Goal: Task Accomplishment & Management: Use online tool/utility

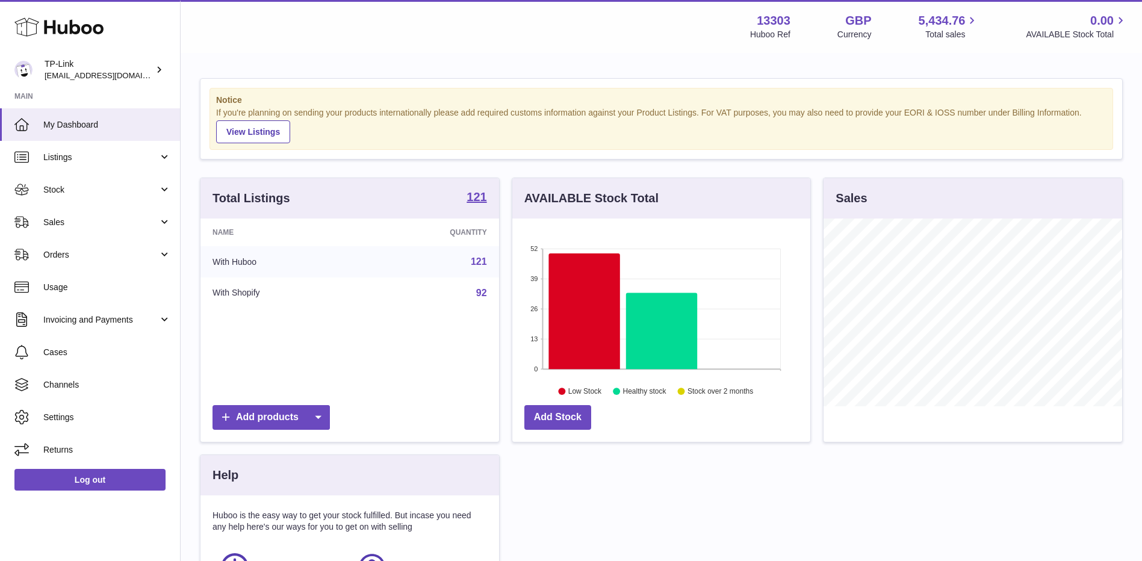
scroll to position [188, 298]
click at [117, 226] on span "Sales" at bounding box center [100, 222] width 115 height 11
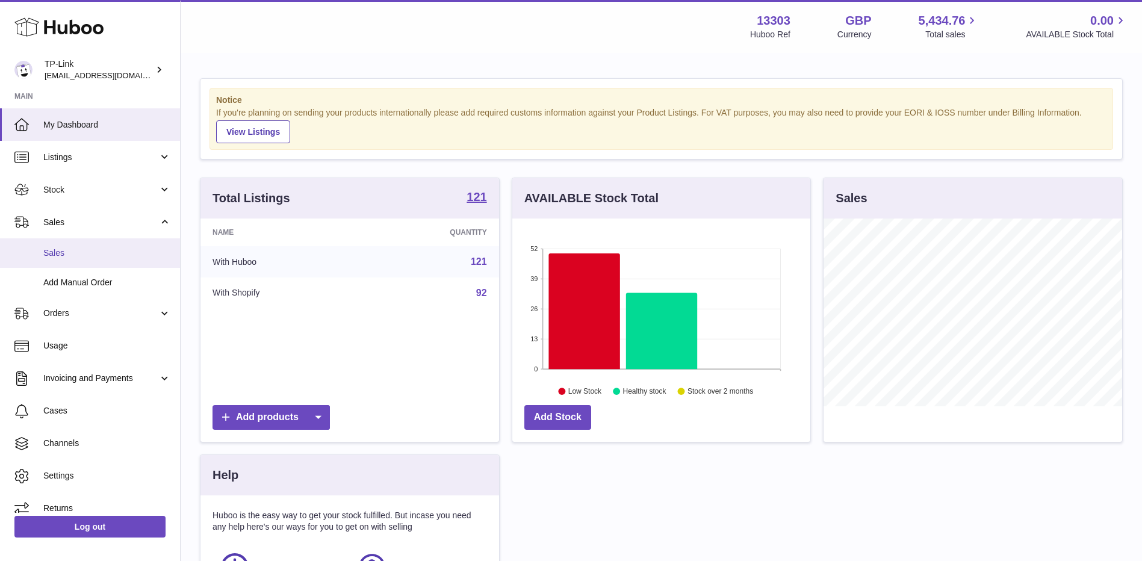
click at [95, 258] on span "Sales" at bounding box center [107, 252] width 128 height 11
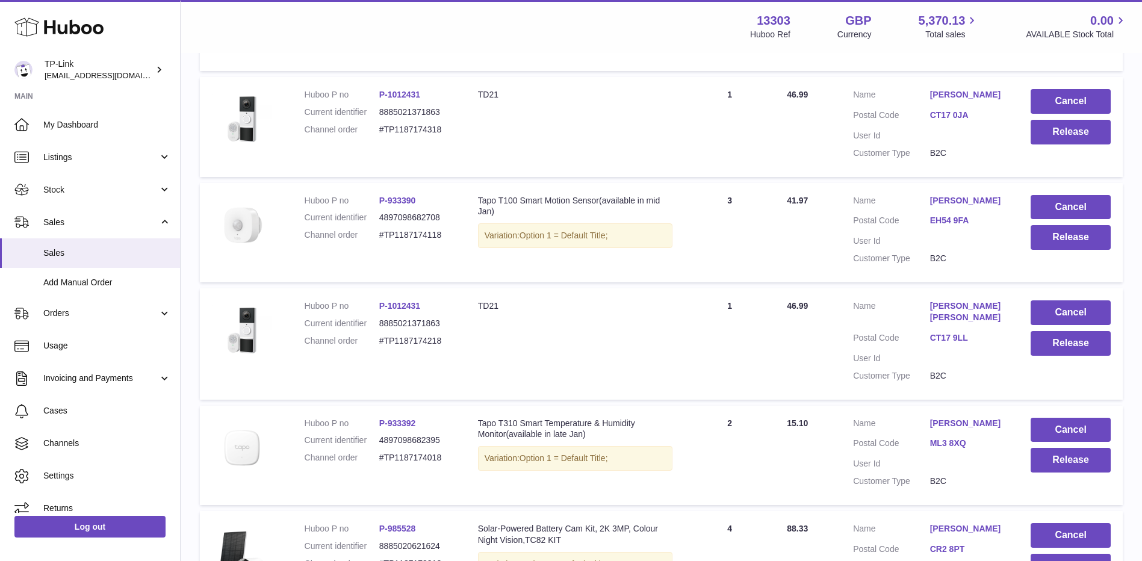
scroll to position [783, 0]
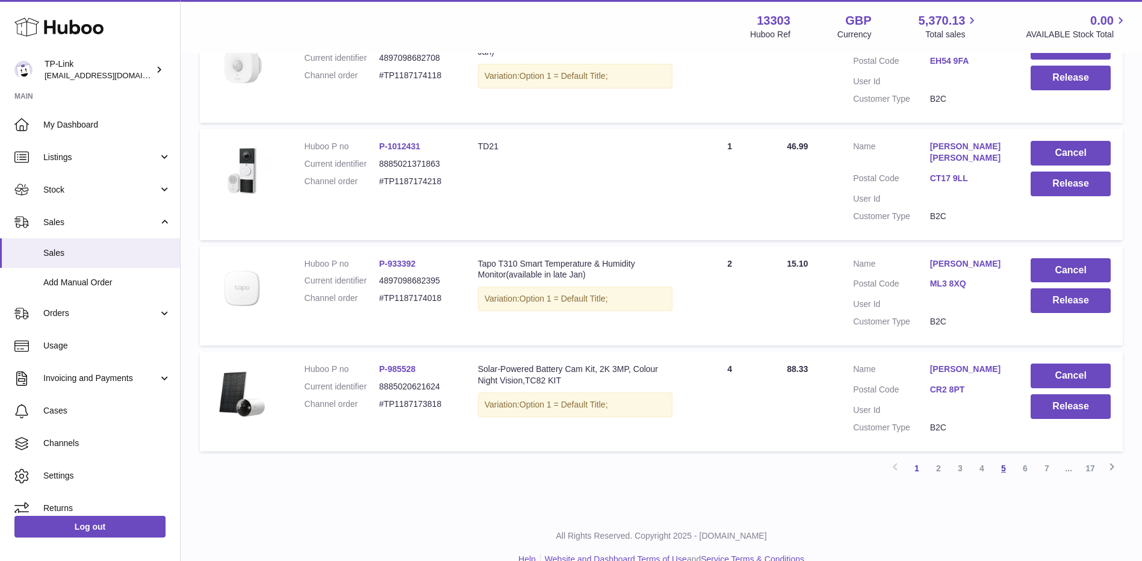
click at [1006, 458] on link "5" at bounding box center [1004, 469] width 22 height 22
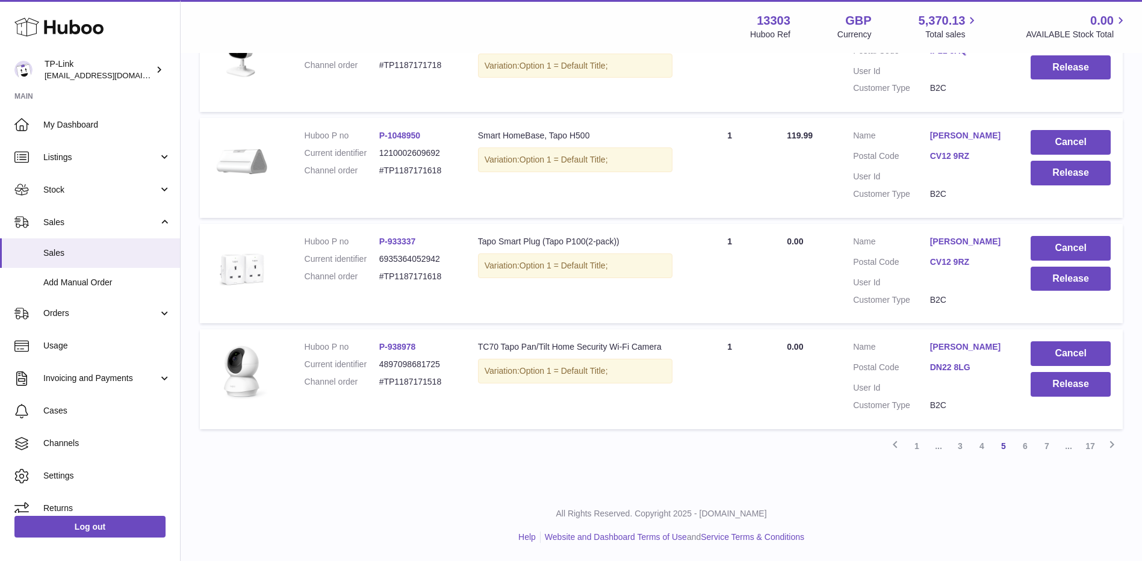
scroll to position [936, 0]
click at [1043, 444] on link "7" at bounding box center [1047, 446] width 22 height 22
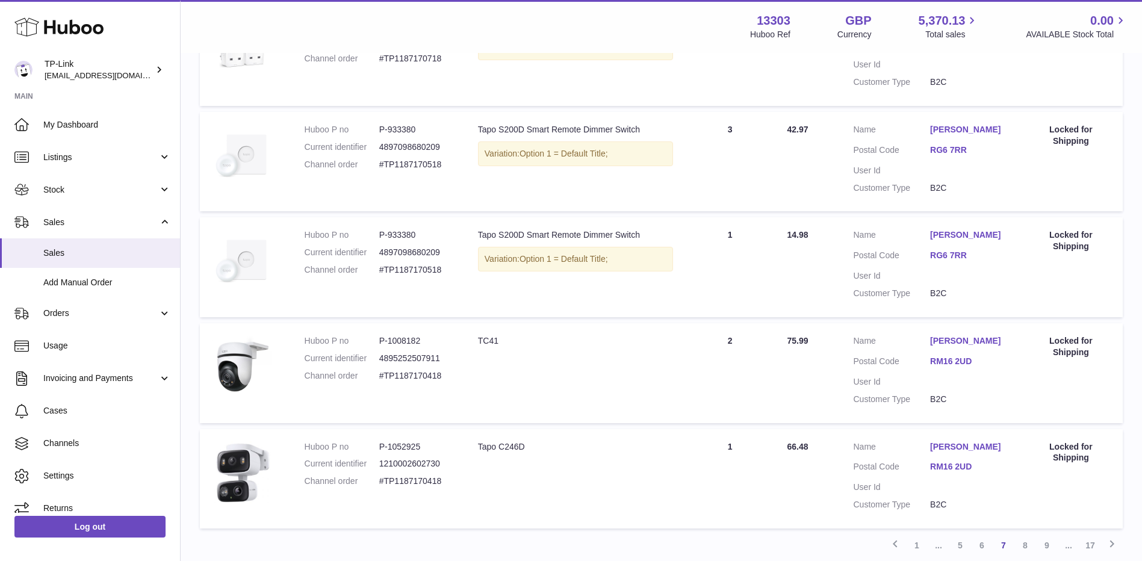
scroll to position [936, 0]
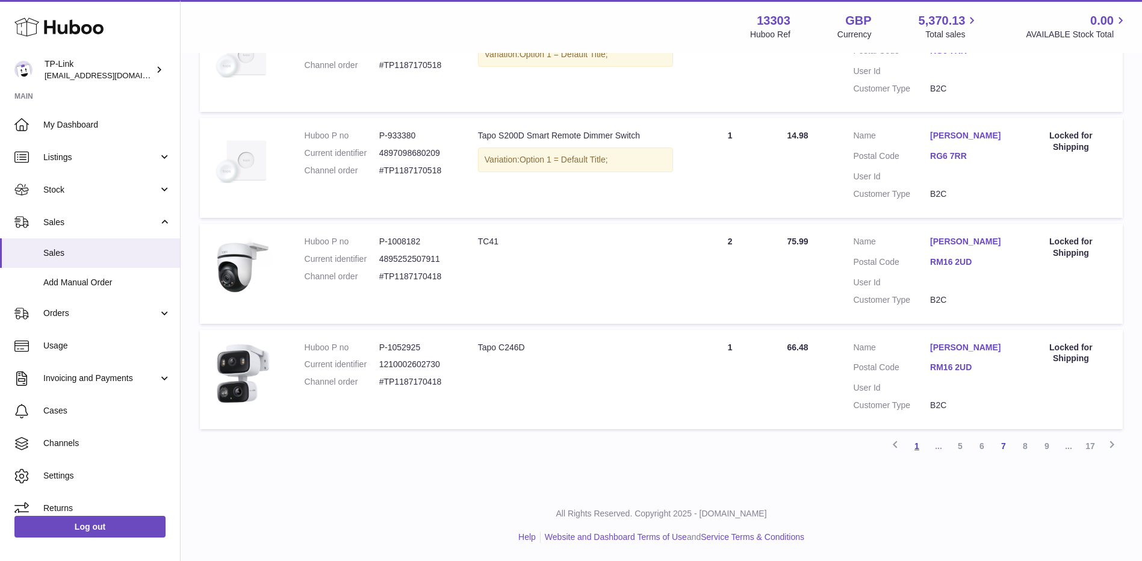
click at [926, 445] on link "1" at bounding box center [917, 446] width 22 height 22
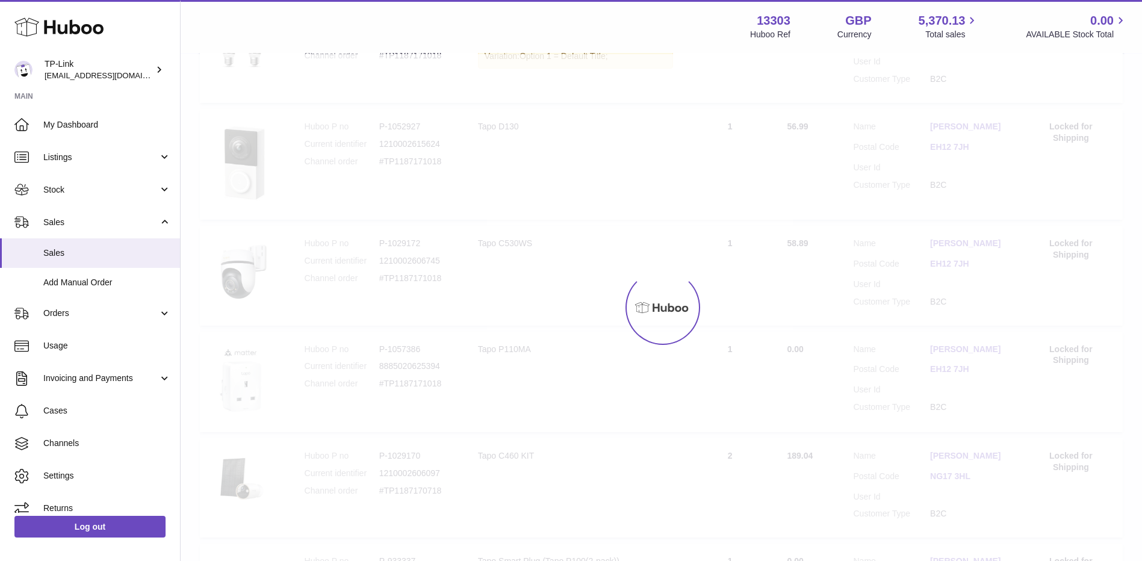
scroll to position [54, 0]
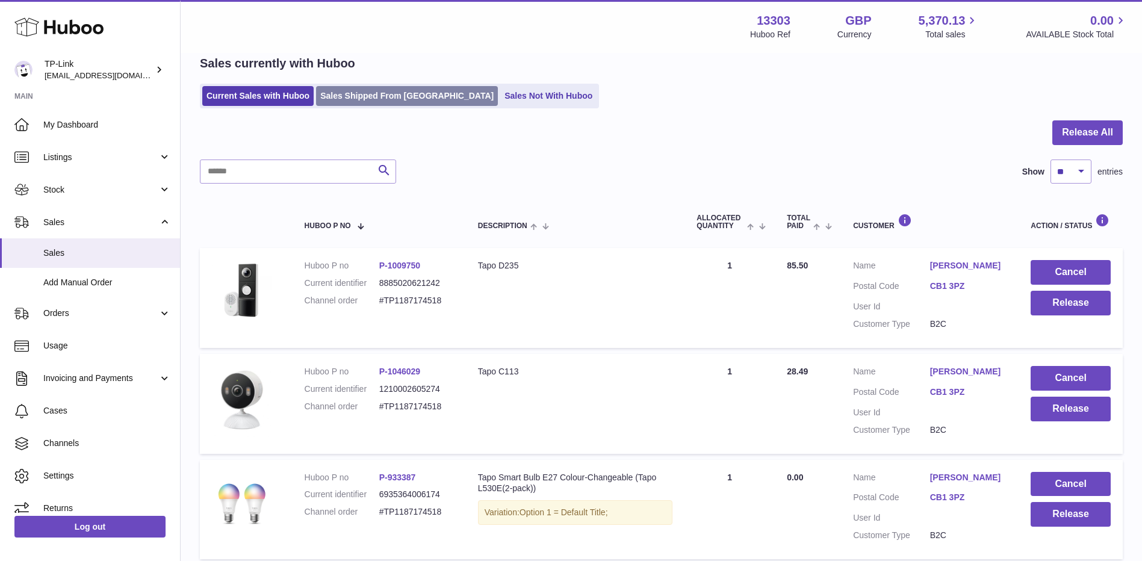
click at [375, 101] on link "Sales Shipped From [GEOGRAPHIC_DATA]" at bounding box center [407, 96] width 182 height 20
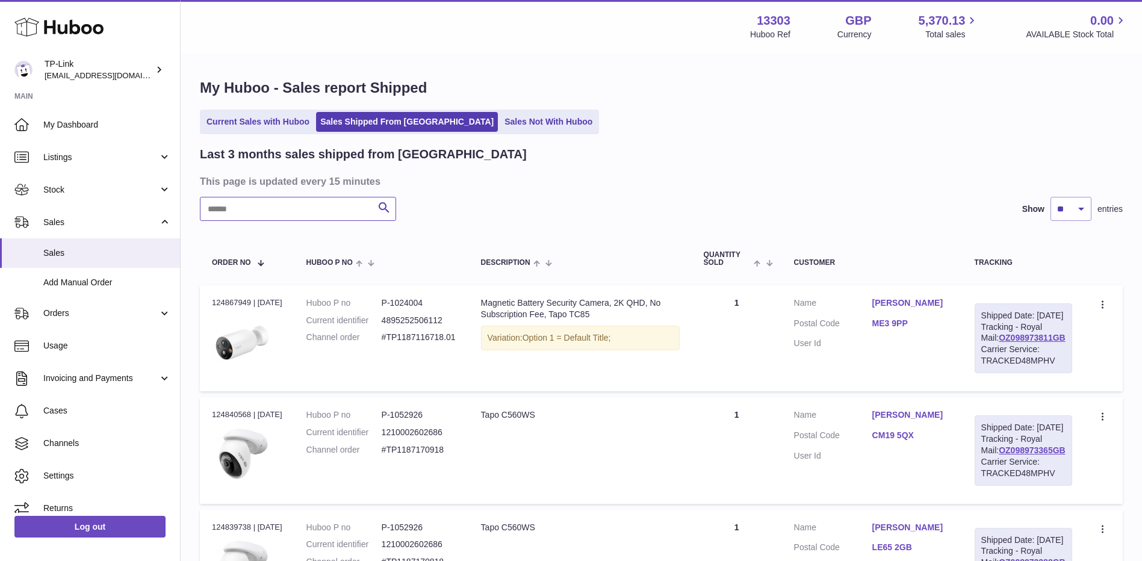
click at [318, 202] on input "text" at bounding box center [298, 209] width 196 height 24
paste input "**********"
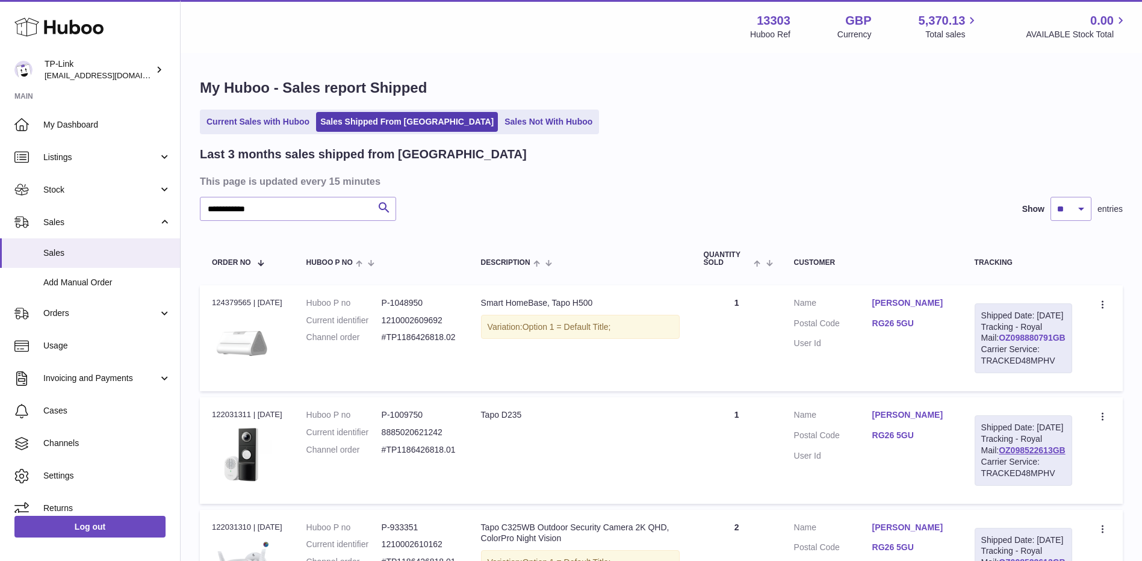
drag, startPoint x: 1063, startPoint y: 349, endPoint x: 984, endPoint y: 349, distance: 78.9
click at [984, 349] on div "Shipped Date: 9th Sep 2025 Tracking - Royal Mail: OZ098880791GB Carrier Service…" at bounding box center [1024, 338] width 98 height 70
copy link "OZ098880791GB"
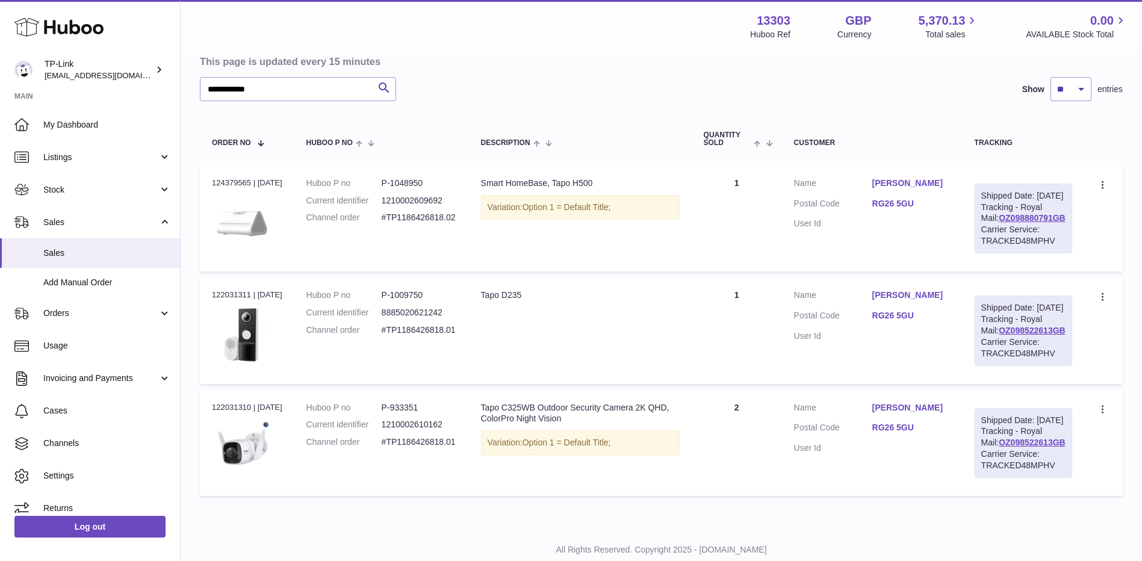
scroll to position [120, 0]
drag, startPoint x: 295, startPoint y: 96, endPoint x: 193, endPoint y: 96, distance: 101.8
click at [193, 96] on div "**********" at bounding box center [662, 230] width 962 height 592
paste input "text"
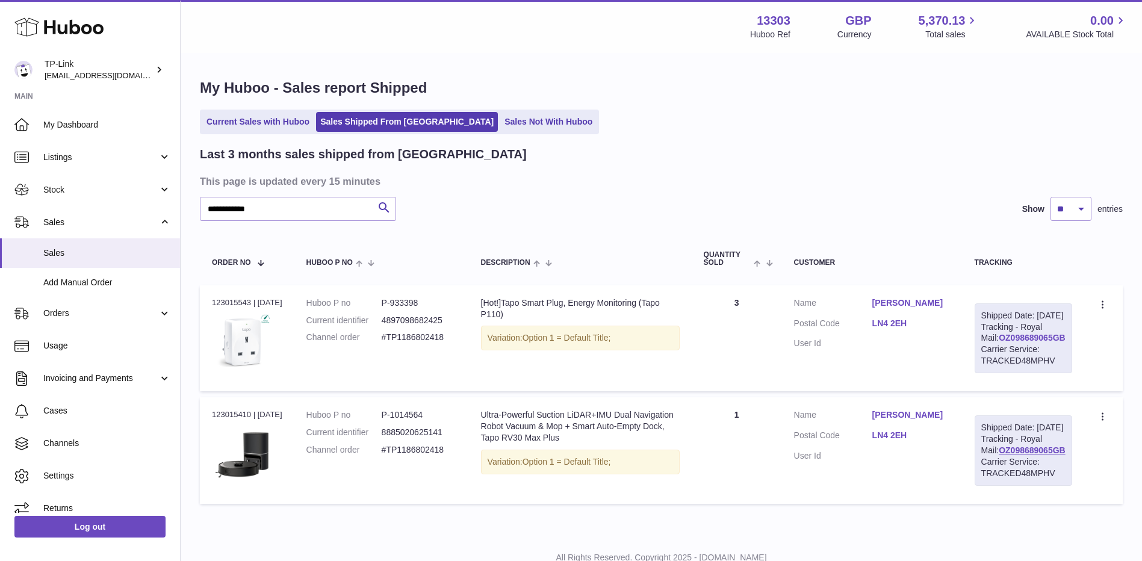
click at [1025, 343] on link "OZ098689065GB" at bounding box center [1032, 338] width 67 height 10
drag, startPoint x: 302, startPoint y: 209, endPoint x: 193, endPoint y: 213, distance: 109.7
click at [193, 213] on div "**********" at bounding box center [662, 294] width 962 height 480
paste input "text"
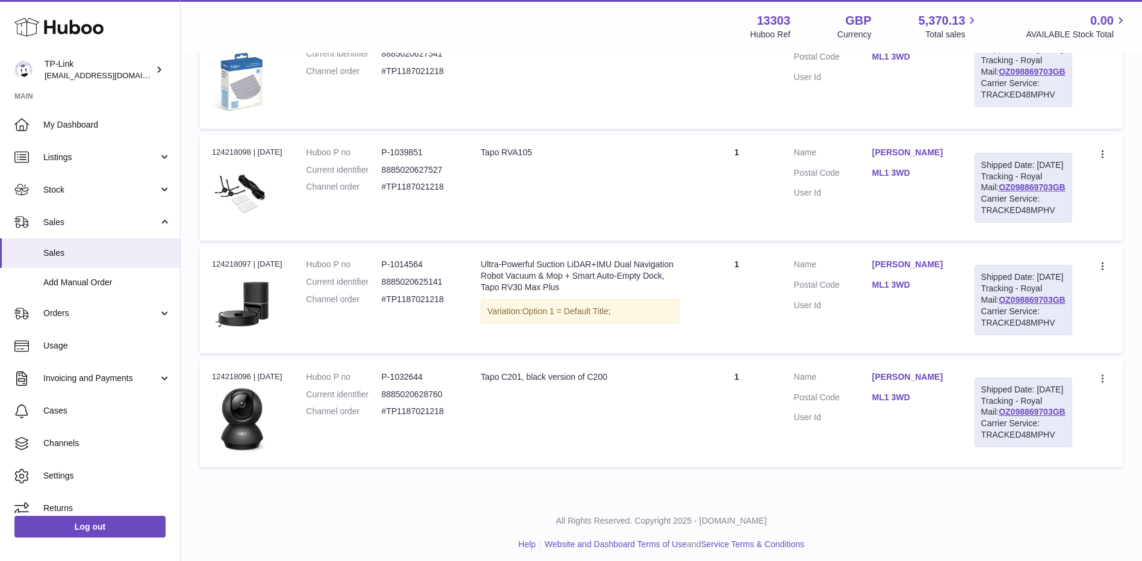
scroll to position [422, 0]
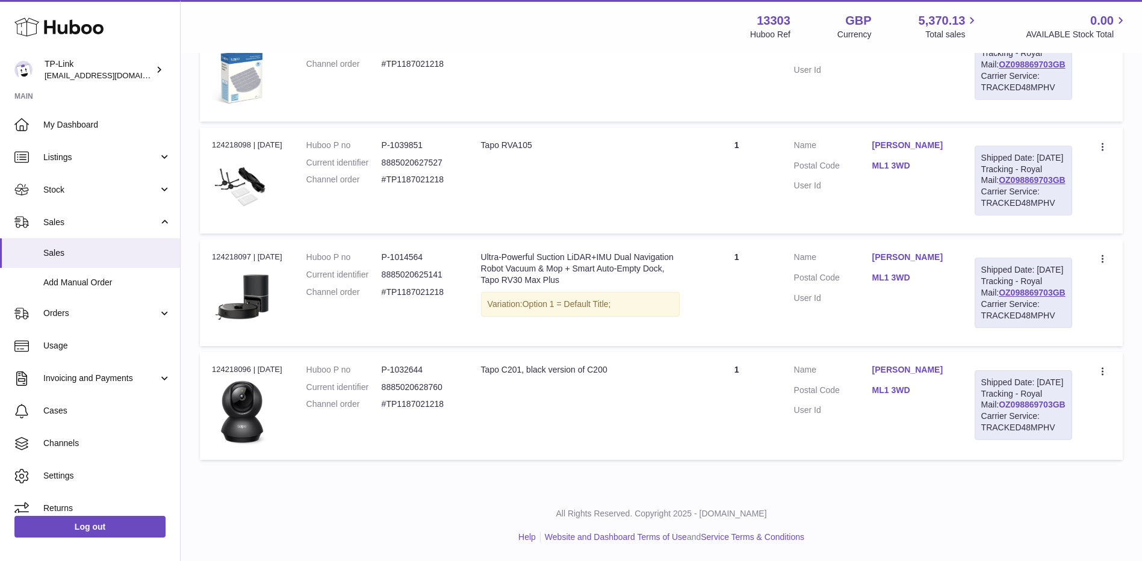
type input "**********"
click at [1025, 409] on link "OZ098869703GB" at bounding box center [1032, 405] width 67 height 10
click at [64, 291] on link "Add Manual Order" at bounding box center [90, 283] width 180 height 30
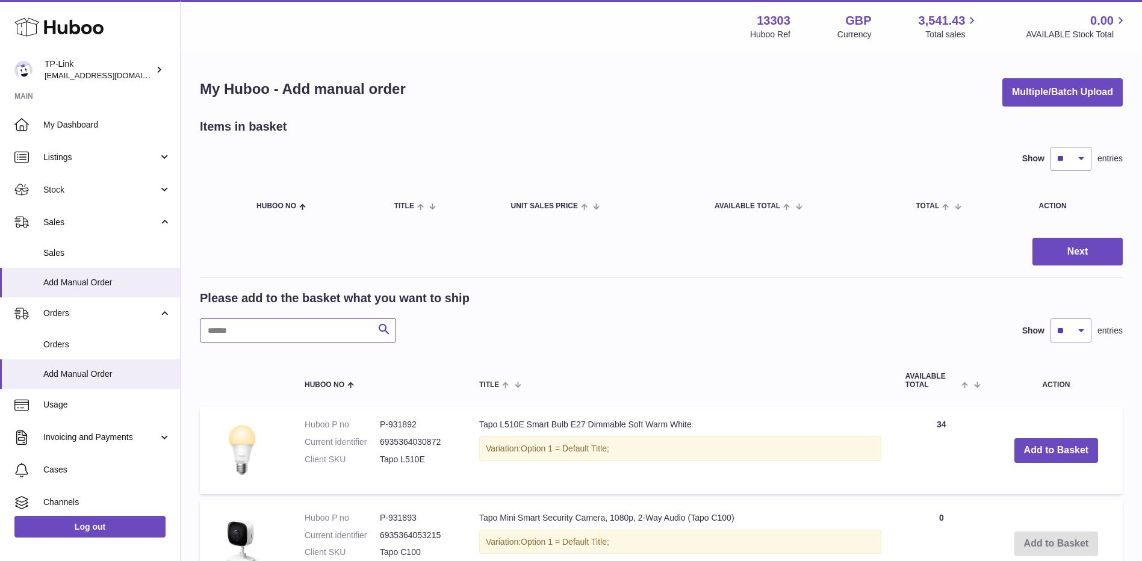
click at [293, 336] on input "text" at bounding box center [298, 331] width 196 height 24
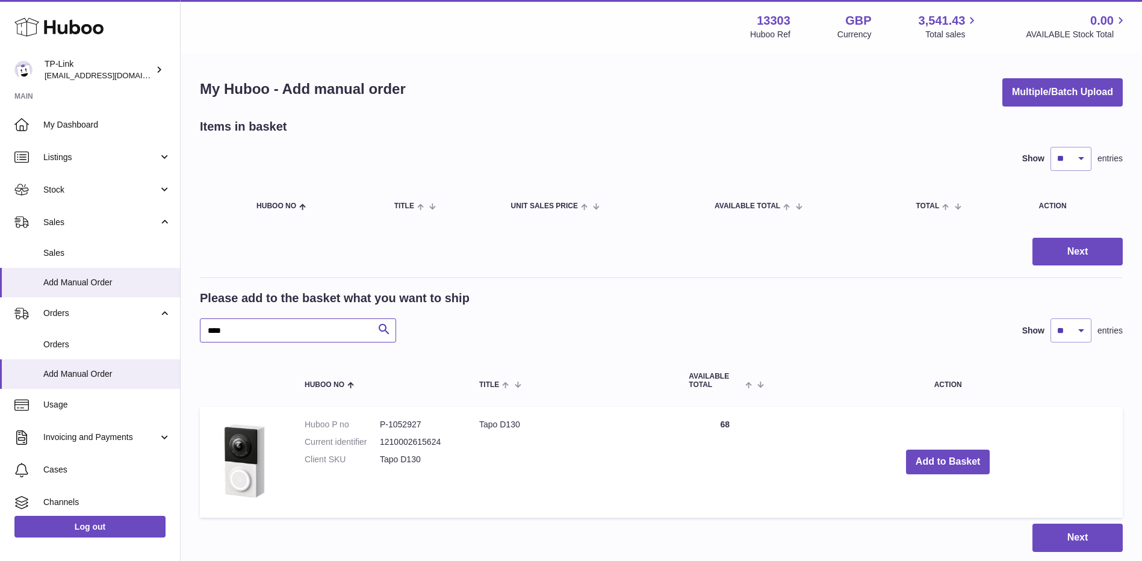
type input "****"
